Goal: Task Accomplishment & Management: Manage account settings

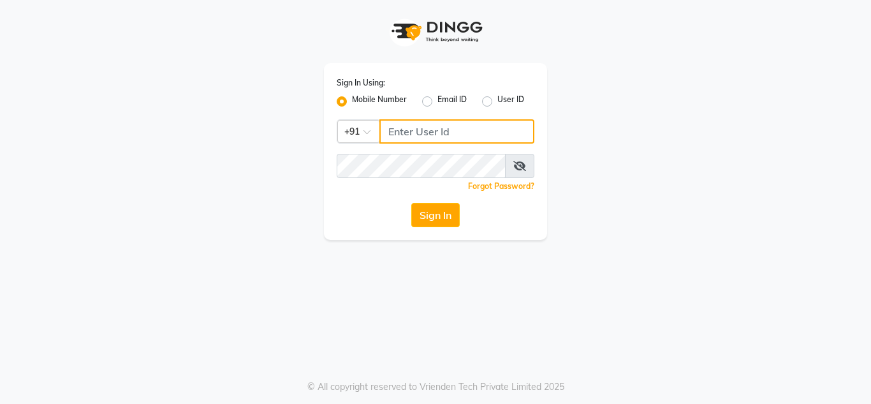
click at [425, 133] on input "Username" at bounding box center [456, 131] width 155 height 24
type input "8879743388"
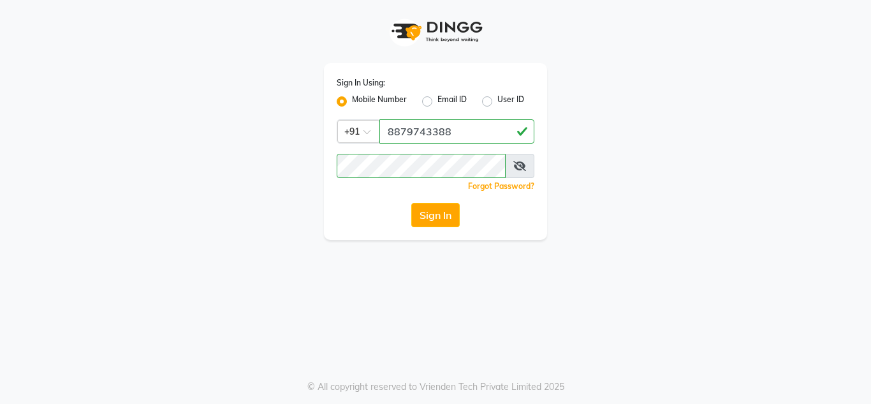
click at [344, 246] on div "Sign In Using: Mobile Number Email ID User ID Country Code × [PHONE_NUMBER] Rem…" at bounding box center [435, 202] width 871 height 404
click at [444, 217] on button "Sign In" at bounding box center [435, 215] width 48 height 24
